Goal: Information Seeking & Learning: Learn about a topic

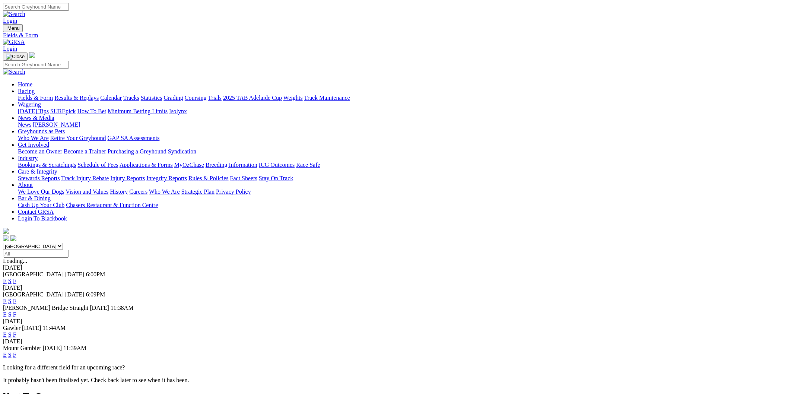
select select "WA"
click at [63, 243] on select "South Australia New South Wales Northern Territory Queensland Tasmania Victoria…" at bounding box center [33, 246] width 60 height 7
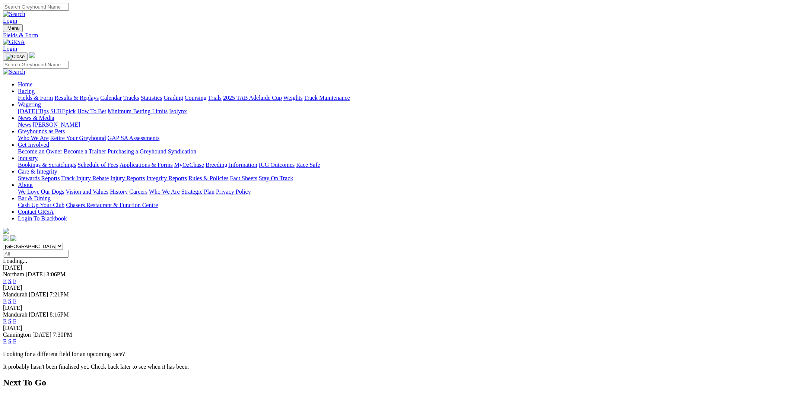
click at [7, 278] on link "E" at bounding box center [5, 281] width 4 height 6
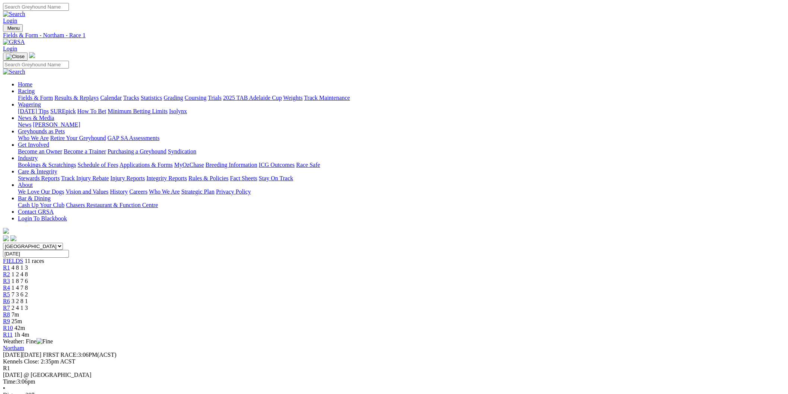
click at [10, 311] on link "R8" at bounding box center [6, 314] width 7 height 6
click at [10, 318] on link "R9" at bounding box center [6, 321] width 7 height 6
click at [565, 325] on div "R10 41m" at bounding box center [394, 328] width 782 height 7
